Goal: Task Accomplishment & Management: Complete application form

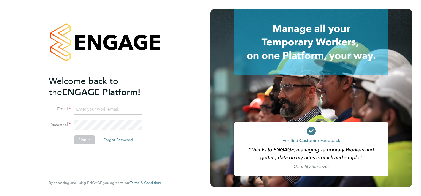
click at [96, 110] on input at bounding box center [108, 110] width 68 height 10
type input "sasha.steeples@setsquarerecruitment.com"
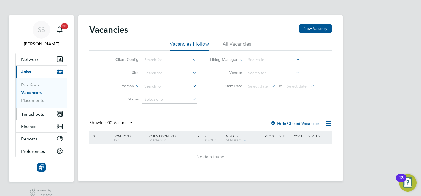
click at [42, 112] on span "Timesheets" at bounding box center [32, 114] width 23 height 5
click at [36, 113] on span "Timesheets" at bounding box center [32, 114] width 23 height 5
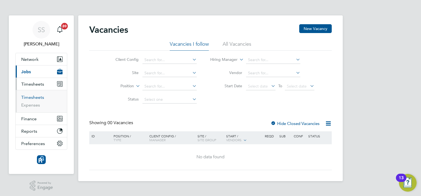
click at [34, 95] on link "Timesheets" at bounding box center [32, 97] width 23 height 5
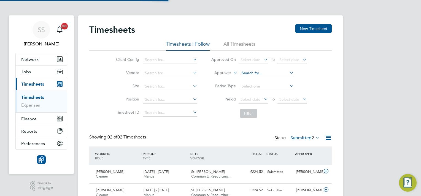
scroll to position [14, 48]
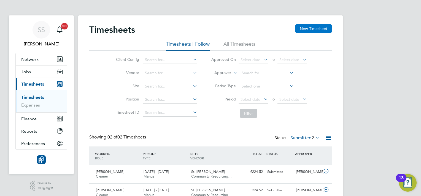
click at [312, 28] on button "New Timesheet" at bounding box center [313, 28] width 36 height 9
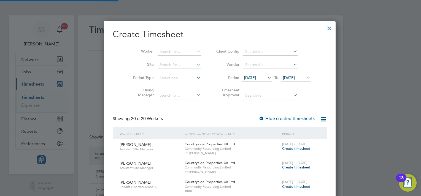
scroll to position [623, 213]
click at [161, 51] on input at bounding box center [179, 52] width 43 height 8
click at [169, 58] on li "[PERSON_NAME]" at bounding box center [182, 58] width 68 height 7
type input "[PERSON_NAME]"
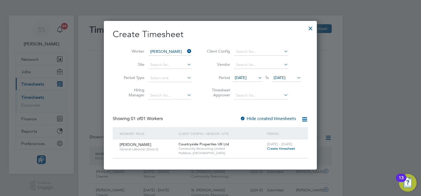
click at [283, 147] on span "Create timesheet" at bounding box center [281, 148] width 28 height 5
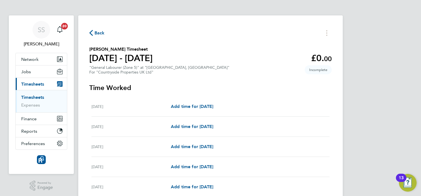
click at [192, 111] on div "[DATE] Add time for [DATE] Add time for [DATE]" at bounding box center [210, 107] width 238 height 20
click at [191, 106] on span "Add time for [DATE]" at bounding box center [192, 106] width 42 height 5
select select "30"
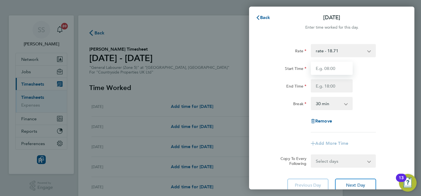
click at [340, 70] on input "Start Time" at bounding box center [332, 68] width 42 height 13
type input "07:30"
click at [340, 85] on input "End Time" at bounding box center [332, 85] width 42 height 13
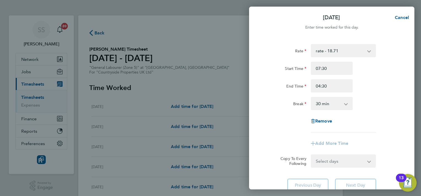
click at [337, 105] on select "0 min 15 min 30 min 45 min 60 min 75 min 90 min" at bounding box center [328, 104] width 34 height 12
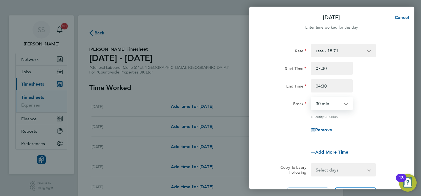
click at [373, 103] on div "Break 0 min 15 min 30 min 45 min 60 min 75 min 90 min" at bounding box center [331, 103] width 139 height 13
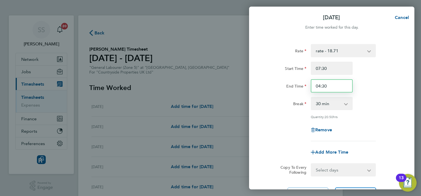
click at [319, 86] on input "04:30" at bounding box center [332, 85] width 42 height 13
type input "16:30"
click at [388, 115] on div "Quantity: 20.50 hrs" at bounding box center [331, 117] width 139 height 4
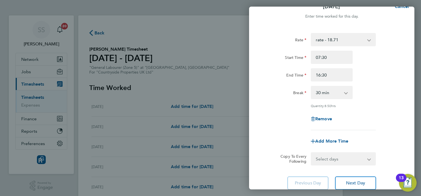
scroll to position [44, 0]
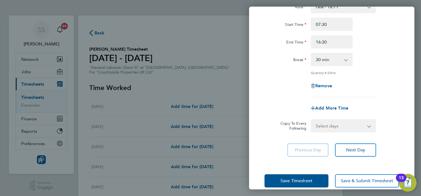
click at [345, 63] on select "0 min 15 min 30 min 45 min 60 min 75 min 90 min" at bounding box center [328, 59] width 34 height 12
select select "0"
click at [311, 53] on select "0 min 15 min 30 min 45 min 60 min 75 min 90 min" at bounding box center [328, 59] width 34 height 12
click at [368, 88] on div "Remove" at bounding box center [331, 85] width 139 height 13
click at [345, 127] on select "Select days Day Weekday (Mon-Fri) Weekend (Sat-Sun) [DATE] [DATE] [DATE] [DATE]…" at bounding box center [340, 126] width 58 height 12
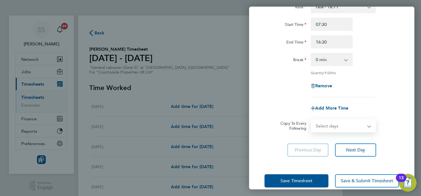
select select "WEEKDAY"
click at [311, 120] on select "Select days Day Weekday (Mon-Fri) Weekend (Sat-Sun) [DATE] [DATE] [DATE] [DATE]…" at bounding box center [340, 126] width 58 height 12
select select "[DATE]"
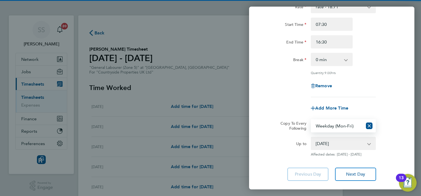
click at [274, 122] on div "Copy To Every Following" at bounding box center [291, 125] width 35 height 13
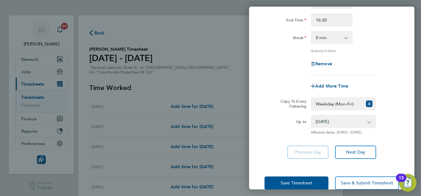
scroll to position [77, 0]
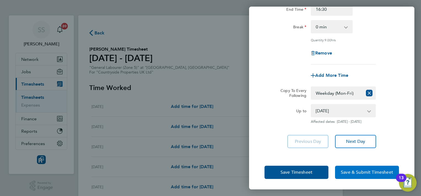
click at [358, 168] on button "Save & Submit Timesheet" at bounding box center [367, 172] width 64 height 13
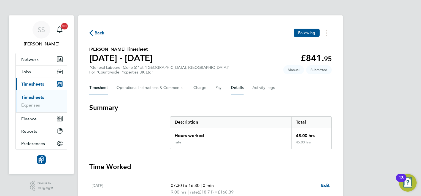
click at [236, 88] on button "Details" at bounding box center [237, 87] width 13 height 13
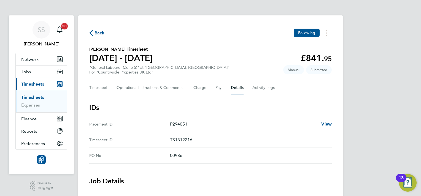
click at [228, 134] on ID "Timesheet ID TS1812216" at bounding box center [210, 140] width 243 height 16
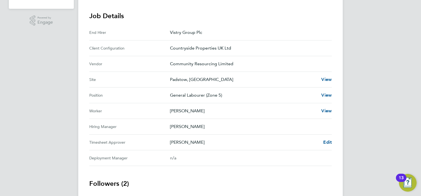
scroll to position [176, 0]
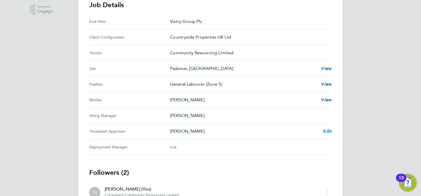
click at [326, 130] on span "Edit" at bounding box center [327, 131] width 9 height 5
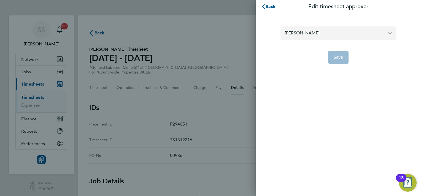
click at [324, 30] on input "[PERSON_NAME]" at bounding box center [339, 32] width 116 height 13
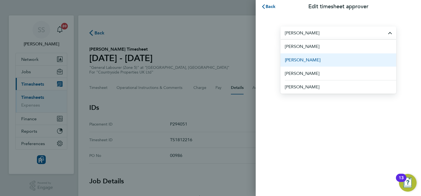
click at [311, 59] on li "[PERSON_NAME]" at bounding box center [339, 60] width 116 height 14
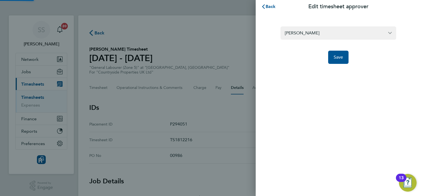
type input "[PERSON_NAME]"
click at [340, 62] on button "Save" at bounding box center [338, 57] width 21 height 13
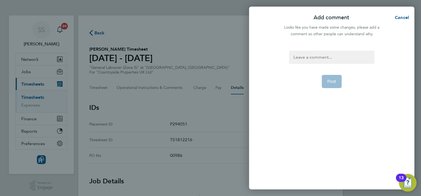
click at [325, 56] on div at bounding box center [331, 57] width 85 height 13
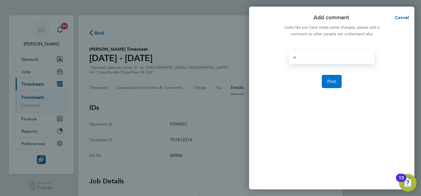
click at [333, 85] on button "Post" at bounding box center [332, 81] width 20 height 13
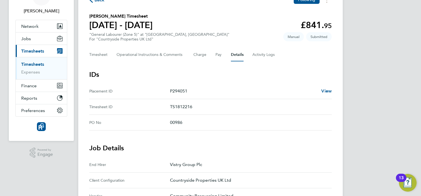
scroll to position [11, 0]
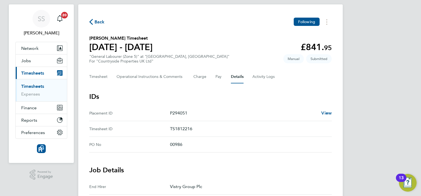
click at [110, 76] on div "Timesheet Operational Instructions & Comments Charge Pay Details Activity Logs" at bounding box center [210, 76] width 243 height 13
click at [102, 76] on button "Timesheet" at bounding box center [98, 76] width 18 height 13
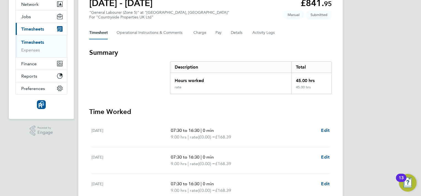
scroll to position [121, 0]
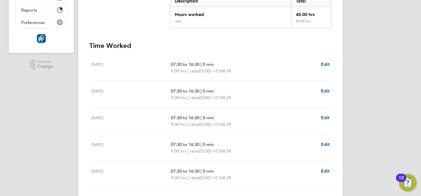
click at [286, 38] on section "Summary Description Total Hours worked 45.00 hrs rate 45.00 hrs Time Worked [DA…" at bounding box center [210, 118] width 243 height 273
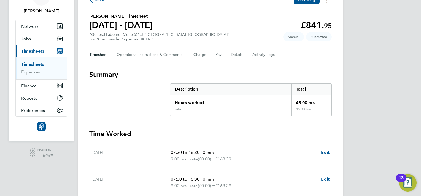
scroll to position [0, 0]
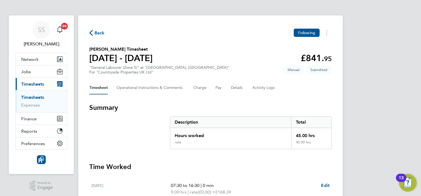
click at [40, 97] on link "Timesheets" at bounding box center [32, 97] width 23 height 5
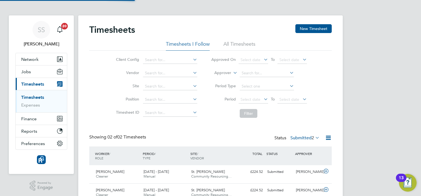
scroll to position [14, 48]
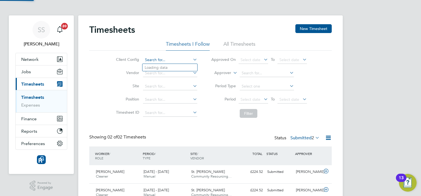
click at [156, 59] on input at bounding box center [170, 60] width 54 height 8
type input "m"
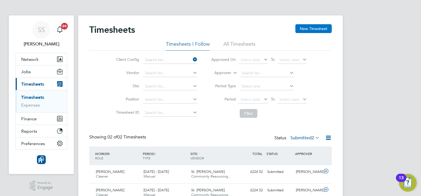
click at [309, 25] on button "New Timesheet" at bounding box center [313, 28] width 36 height 9
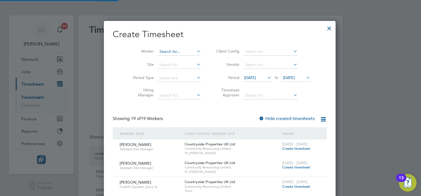
scroll to position [604, 213]
click at [173, 51] on input at bounding box center [179, 52] width 43 height 8
